Goal: Check status: Check status

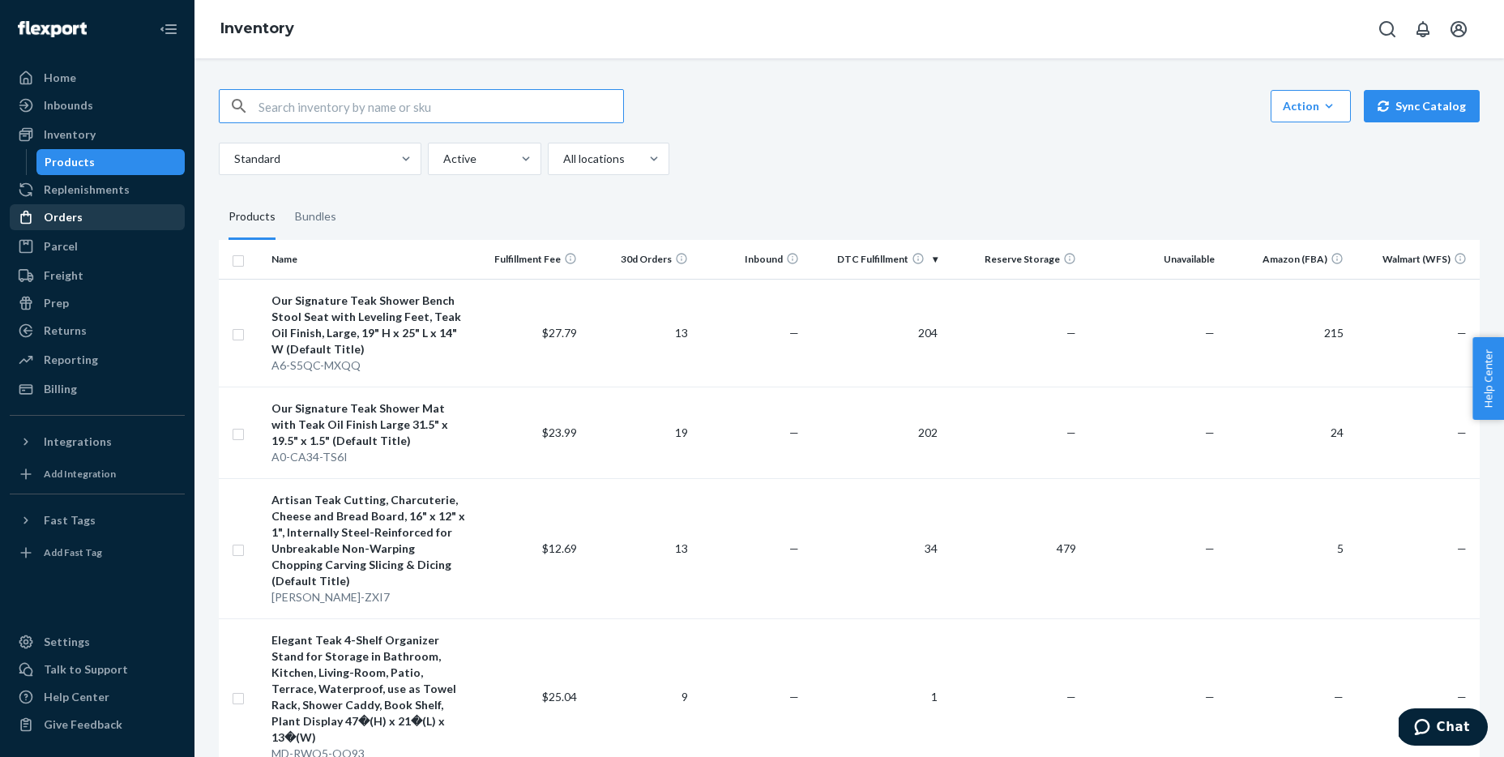
click at [71, 223] on div "Orders" at bounding box center [63, 217] width 39 height 16
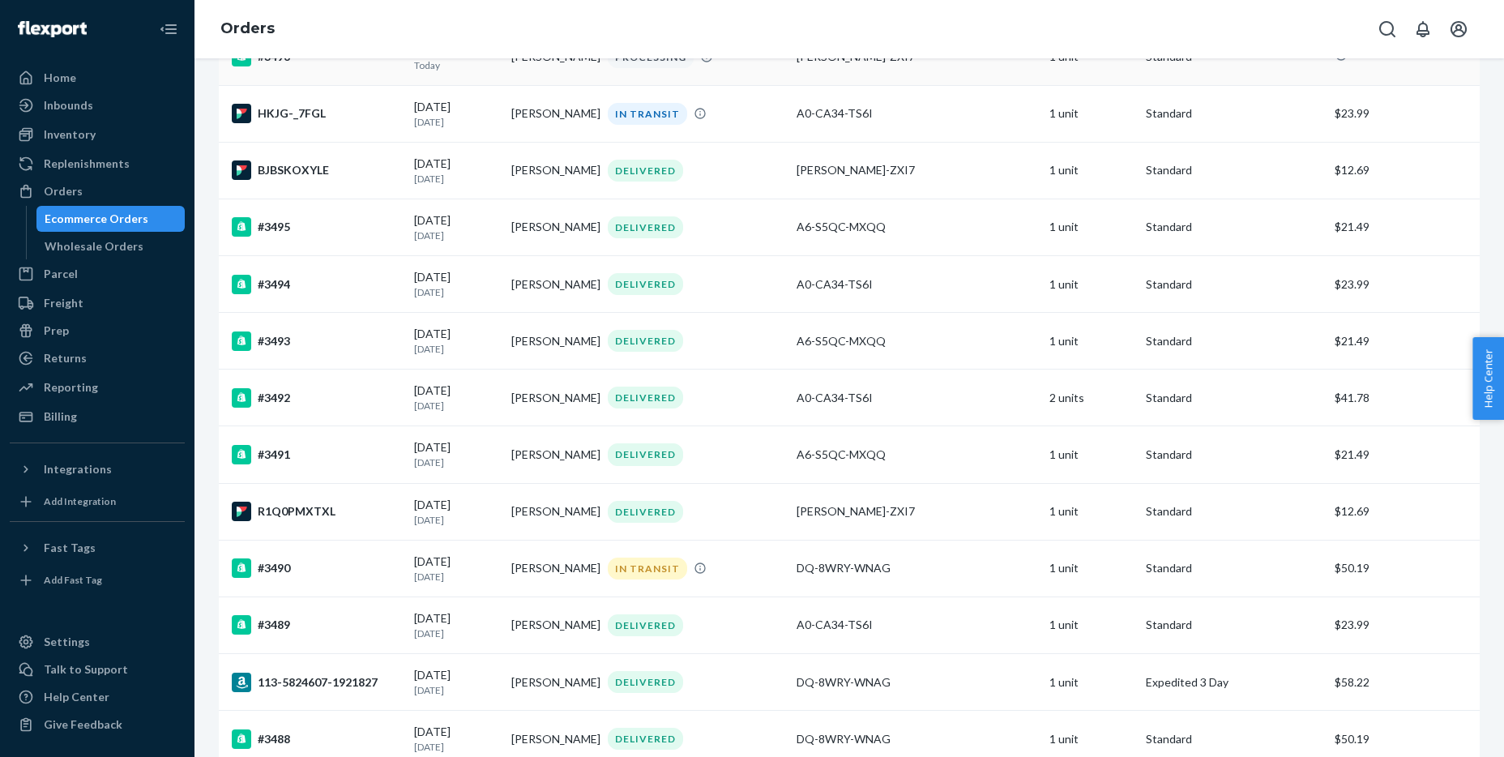
scroll to position [21, 0]
